Goal: Task Accomplishment & Management: Use online tool/utility

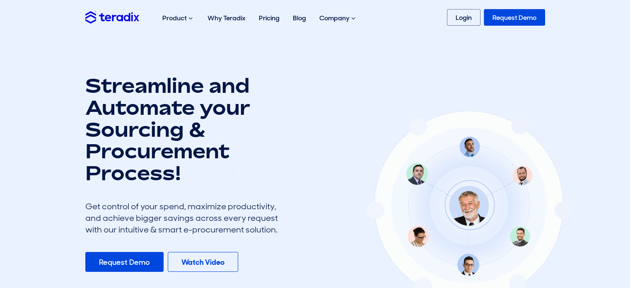
click at [456, 13] on link "Login" at bounding box center [464, 17] width 34 height 17
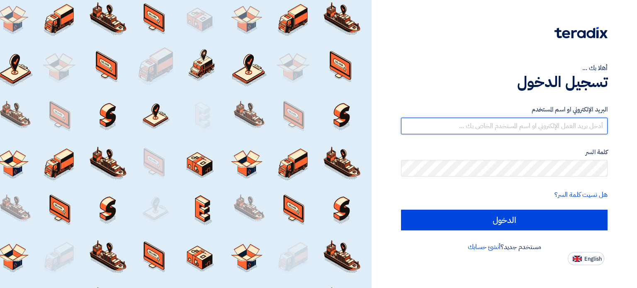
type input "[PERSON_NAME][EMAIL_ADDRESS][DOMAIN_NAME]"
click at [568, 129] on input "[PERSON_NAME][EMAIL_ADDRESS][DOMAIN_NAME]" at bounding box center [504, 126] width 206 height 17
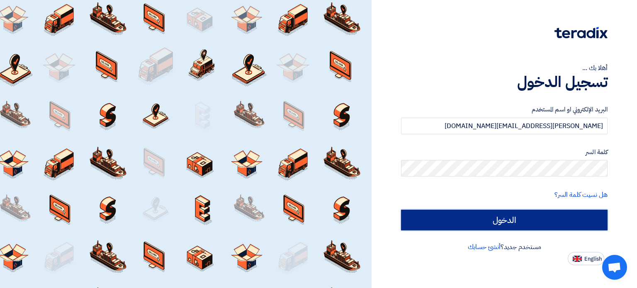
click at [482, 227] on input "الدخول" at bounding box center [504, 220] width 206 height 21
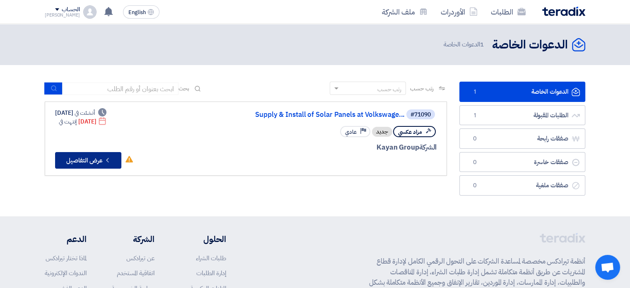
click at [94, 158] on button "Check details عرض التفاصيل" at bounding box center [88, 160] width 66 height 17
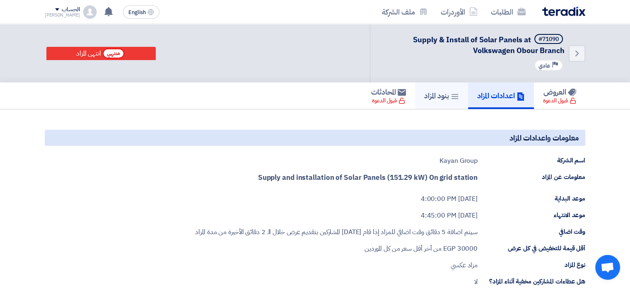
click at [433, 99] on h5 "بنود المزاد" at bounding box center [441, 96] width 35 height 10
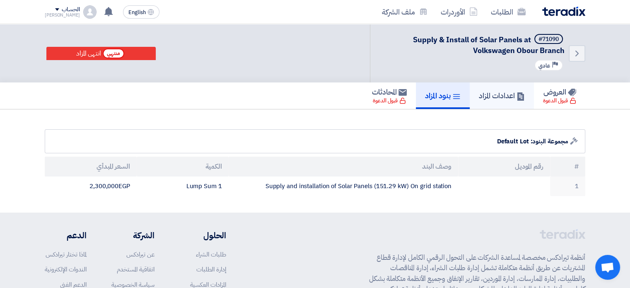
click at [474, 102] on link "اعدادات المزاد" at bounding box center [502, 95] width 64 height 27
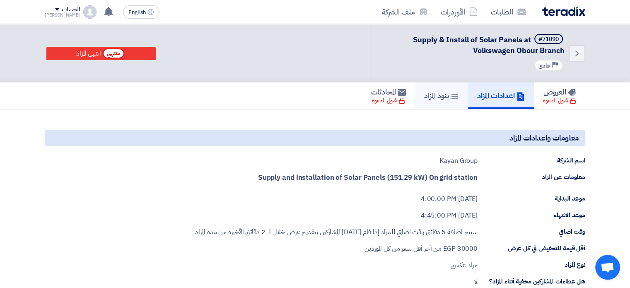
click at [456, 102] on link "بنود المزاد" at bounding box center [441, 95] width 53 height 27
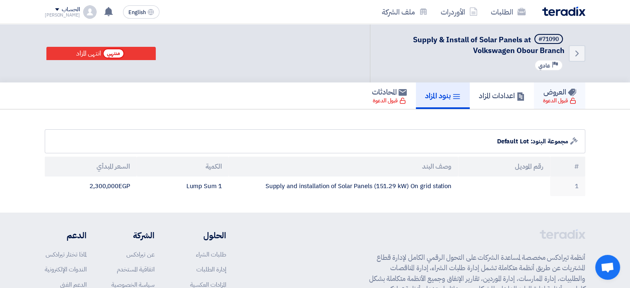
click at [550, 93] on h5 "العروض" at bounding box center [560, 92] width 33 height 10
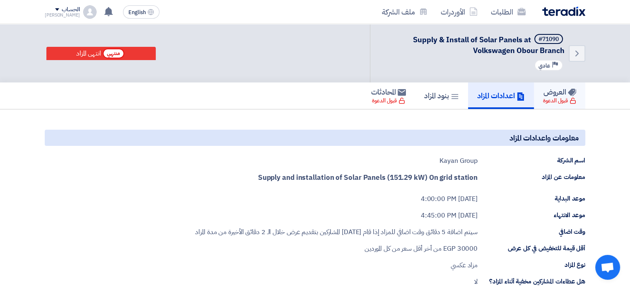
click at [552, 93] on h5 "العروض" at bounding box center [560, 92] width 33 height 10
click at [443, 91] on h5 "بنود المزاد" at bounding box center [441, 96] width 35 height 10
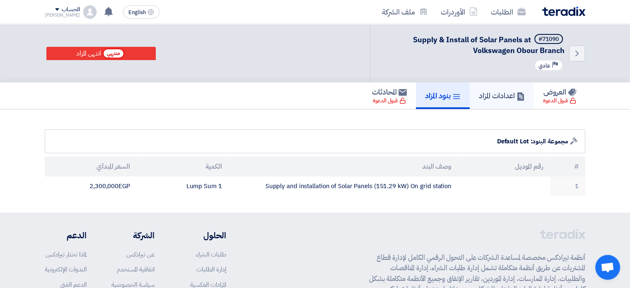
click at [490, 92] on h5 "اعدادات المزاد" at bounding box center [502, 96] width 46 height 10
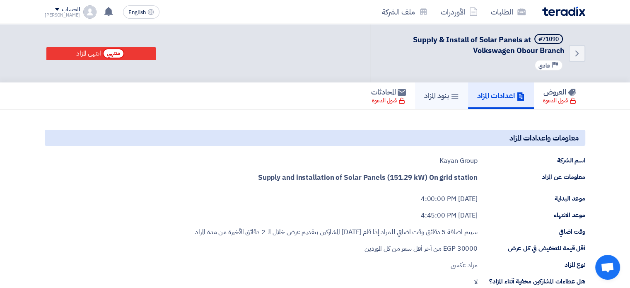
click at [438, 103] on link "بنود المزاد" at bounding box center [441, 95] width 53 height 27
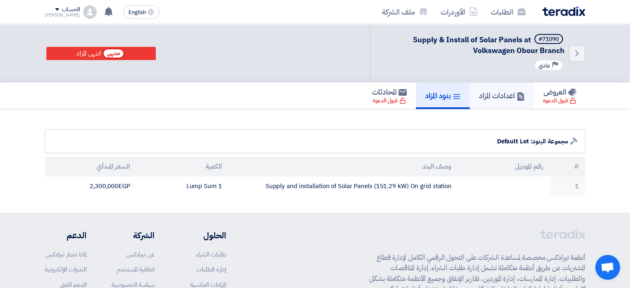
click at [512, 101] on link "اعدادات المزاد" at bounding box center [502, 95] width 64 height 27
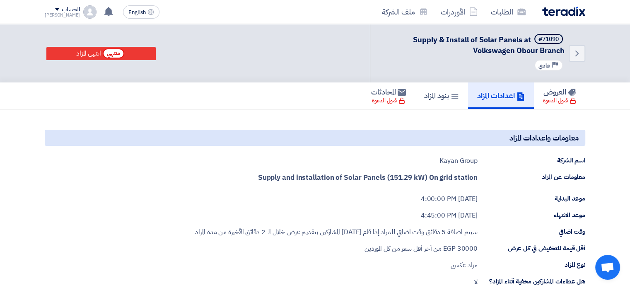
click at [361, 177] on strong "Supply and installation of Solar Panels (151.29 kW) On grid station" at bounding box center [368, 177] width 220 height 10
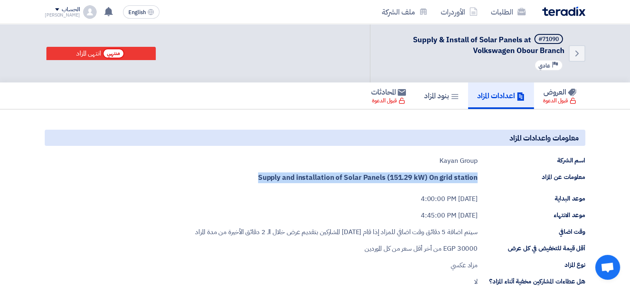
click at [361, 177] on strong "Supply and installation of Solar Panels (151.29 kW) On grid station" at bounding box center [368, 177] width 220 height 10
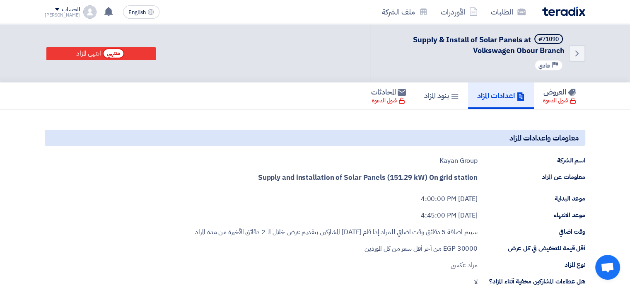
click at [451, 160] on div "Kayan Group" at bounding box center [459, 161] width 38 height 10
click at [431, 175] on strong "Supply and installation of Solar Panels (151.29 kW) On grid station" at bounding box center [368, 177] width 220 height 10
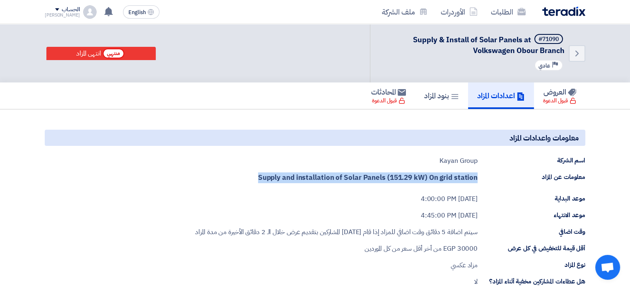
click at [431, 175] on strong "Supply and installation of Solar Panels (151.29 kW) On grid station" at bounding box center [368, 177] width 220 height 10
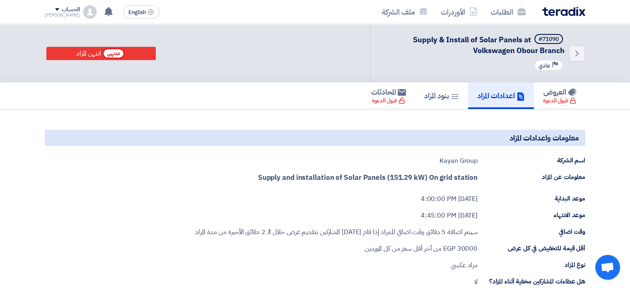
click at [421, 200] on div "[DATE] 4:00:00 PM" at bounding box center [449, 199] width 57 height 10
click at [425, 217] on div "[DATE] 4:45:00 PM" at bounding box center [449, 216] width 57 height 10
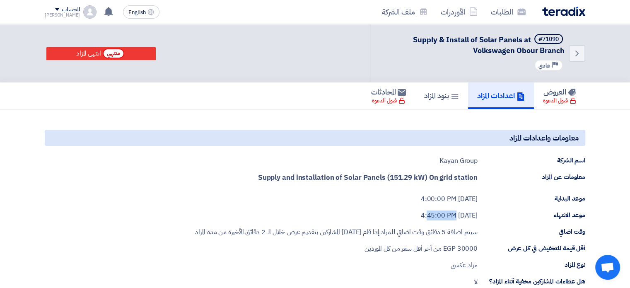
click at [425, 217] on div "[DATE] 4:45:00 PM" at bounding box center [449, 216] width 57 height 10
click at [421, 198] on div "[DATE] 4:00:00 PM" at bounding box center [449, 199] width 57 height 10
click at [411, 178] on strong "Supply and installation of Solar Panels (151.29 kW) On grid station" at bounding box center [368, 177] width 220 height 10
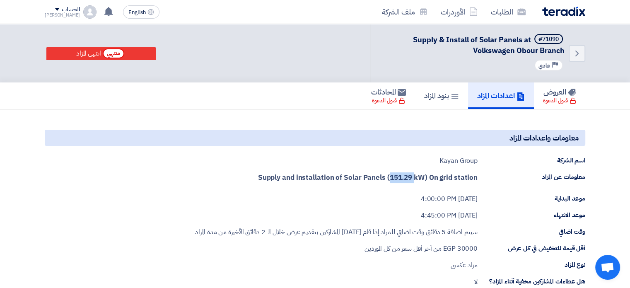
click at [411, 178] on strong "Supply and installation of Solar Panels (151.29 kW) On grid station" at bounding box center [368, 177] width 220 height 10
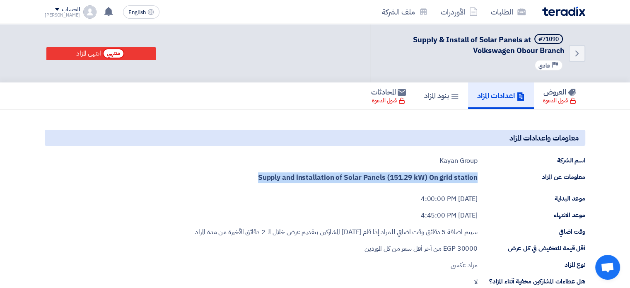
click at [411, 178] on strong "Supply and installation of Solar Panels (151.29 kW) On grid station" at bounding box center [368, 177] width 220 height 10
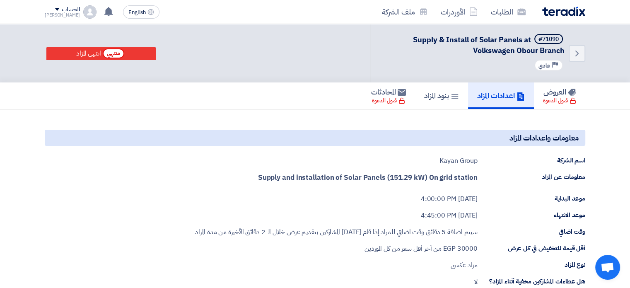
click at [421, 202] on div "[DATE] 4:00:00 PM" at bounding box center [449, 199] width 57 height 10
click at [423, 201] on div "[DATE] 4:00:00 PM" at bounding box center [449, 199] width 57 height 10
click at [431, 218] on div "[DATE] 4:45:00 PM" at bounding box center [449, 216] width 57 height 10
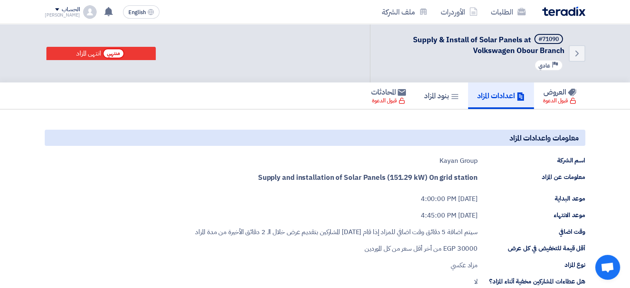
click at [421, 194] on div "[DATE] 4:00:00 PM" at bounding box center [449, 199] width 57 height 10
click at [361, 227] on div "سيتم اضافة 5 دقائق وقت اضافي للمزاد إذا قام [DATE] المشاركين بتقديم عرض خلال ال…" at bounding box center [336, 232] width 283 height 10
click at [362, 227] on div "سيتم اضافة 5 دقائق وقت اضافي للمزاد إذا قام [DATE] المشاركين بتقديم عرض خلال ال…" at bounding box center [336, 232] width 283 height 10
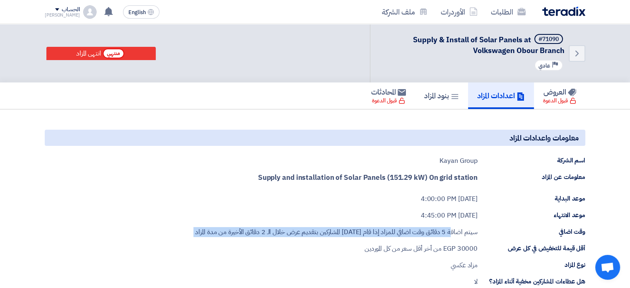
click at [362, 227] on div "سيتم اضافة 5 دقائق وقت اضافي للمزاد إذا قام [DATE] المشاركين بتقديم عرض خلال ال…" at bounding box center [336, 232] width 283 height 10
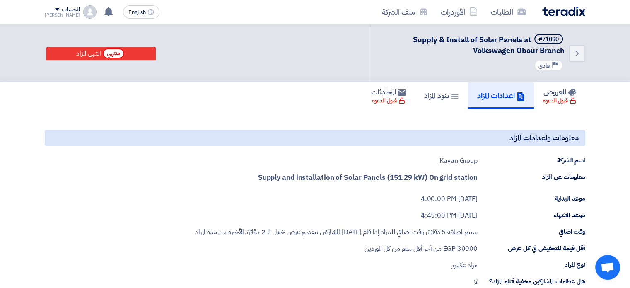
click at [394, 251] on span "من أخر أقل سعر من كل الموردين" at bounding box center [403, 249] width 77 height 10
click at [365, 228] on div "سيتم اضافة 5 دقائق وقت اضافي للمزاد إذا قام [DATE] المشاركين بتقديم عرض خلال ال…" at bounding box center [336, 232] width 283 height 10
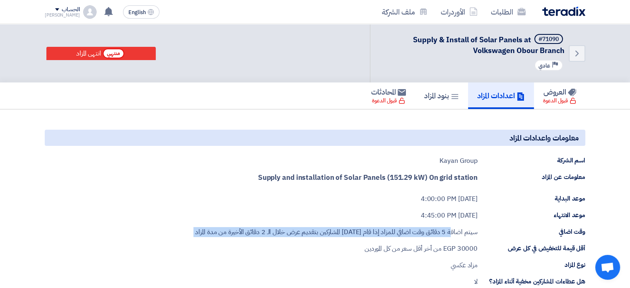
click at [365, 228] on div "سيتم اضافة 5 دقائق وقت اضافي للمزاد إذا قام [DATE] المشاركين بتقديم عرض خلال ال…" at bounding box center [336, 232] width 283 height 10
click at [385, 230] on div "سيتم اضافة 5 دقائق وقت اضافي للمزاد إذا قام [DATE] المشاركين بتقديم عرض خلال ال…" at bounding box center [336, 232] width 283 height 10
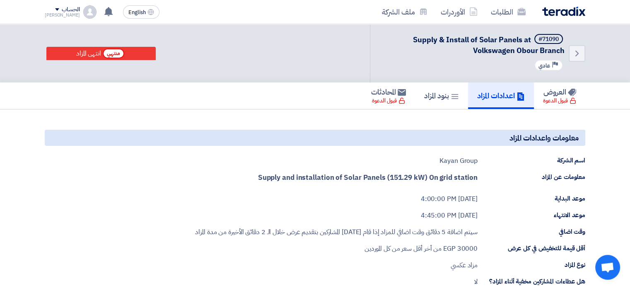
click at [362, 231] on div "سيتم اضافة 5 دقائق وقت اضافي للمزاد إذا قام [DATE] المشاركين بتقديم عرض خلال ال…" at bounding box center [336, 232] width 283 height 10
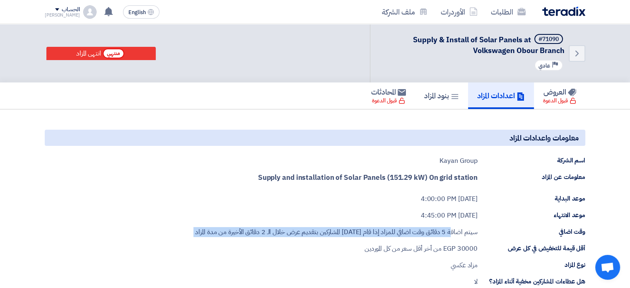
click at [362, 231] on div "سيتم اضافة 5 دقائق وقت اضافي للمزاد إذا قام [DATE] المشاركين بتقديم عرض خلال ال…" at bounding box center [336, 232] width 283 height 10
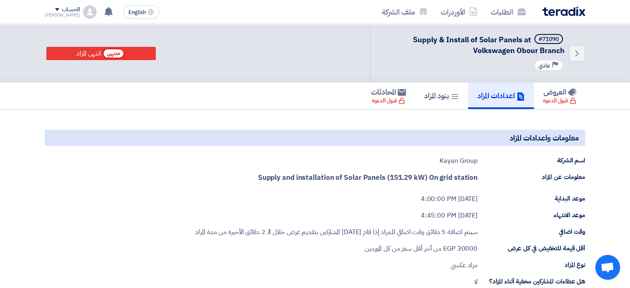
click at [388, 249] on span "من أخر أقل سعر من كل الموردين" at bounding box center [403, 249] width 77 height 10
click at [388, 247] on span "من أخر أقل سعر من كل الموردين" at bounding box center [403, 249] width 77 height 10
click at [358, 229] on div "سيتم اضافة 5 دقائق وقت اضافي للمزاد إذا قام [DATE] المشاركين بتقديم عرض خلال ال…" at bounding box center [336, 232] width 283 height 10
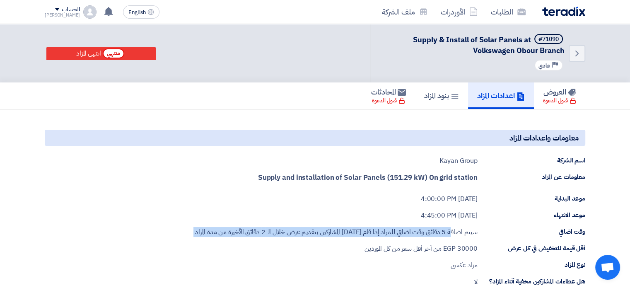
click at [358, 229] on div "سيتم اضافة 5 دقائق وقت اضافي للمزاد إذا قام [DATE] المشاركين بتقديم عرض خلال ال…" at bounding box center [336, 232] width 283 height 10
